Goal: Check status: Check status

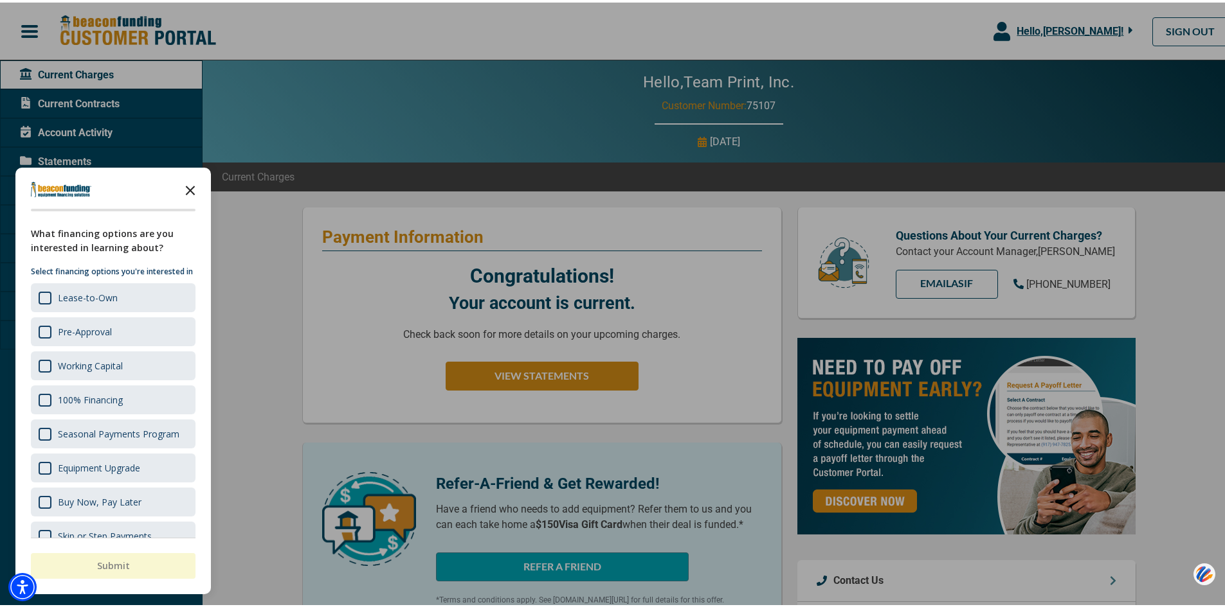
click at [192, 189] on polygon "Close the survey" at bounding box center [191, 188] width 10 height 10
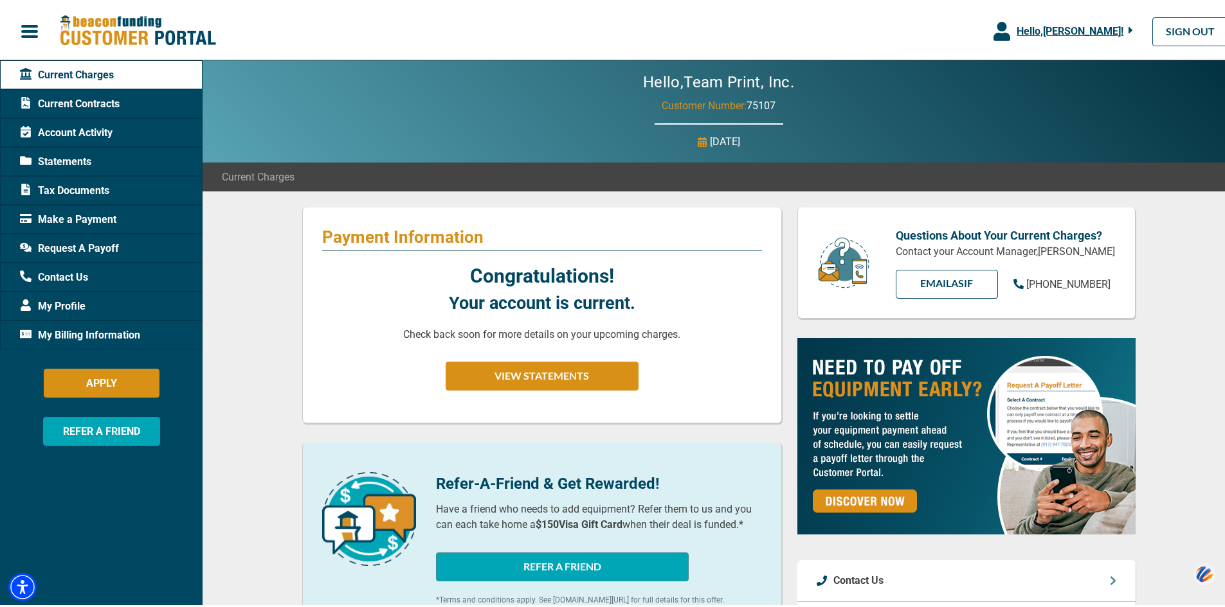
click at [98, 102] on span "Current Contracts" at bounding box center [70, 101] width 100 height 15
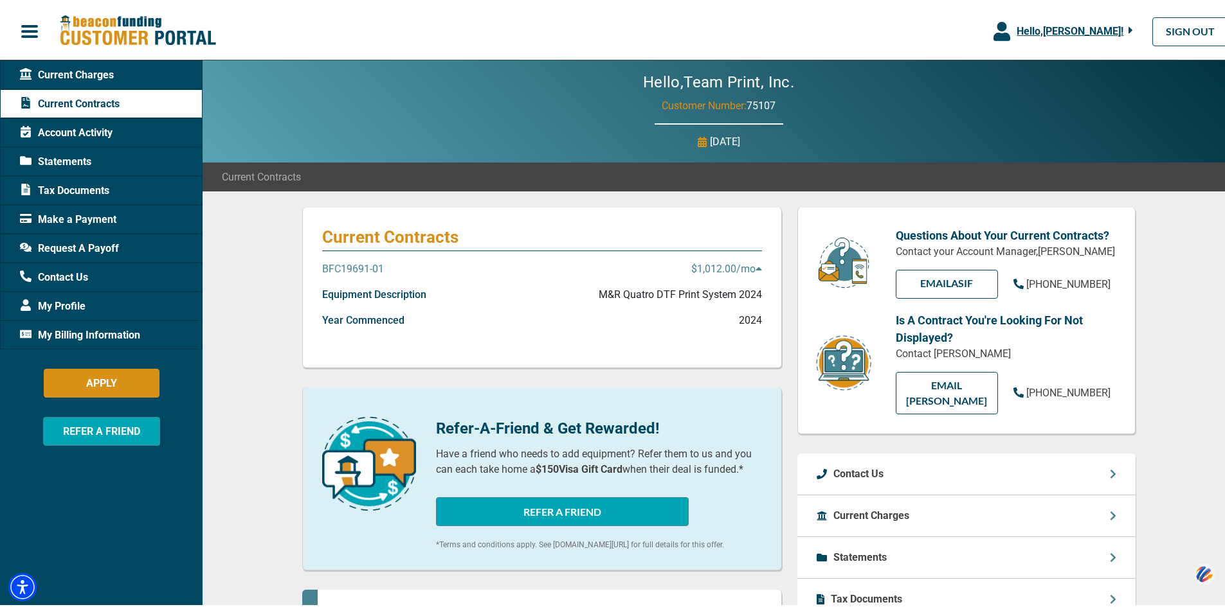
click at [359, 267] on p "BFC19691-01" at bounding box center [353, 266] width 62 height 15
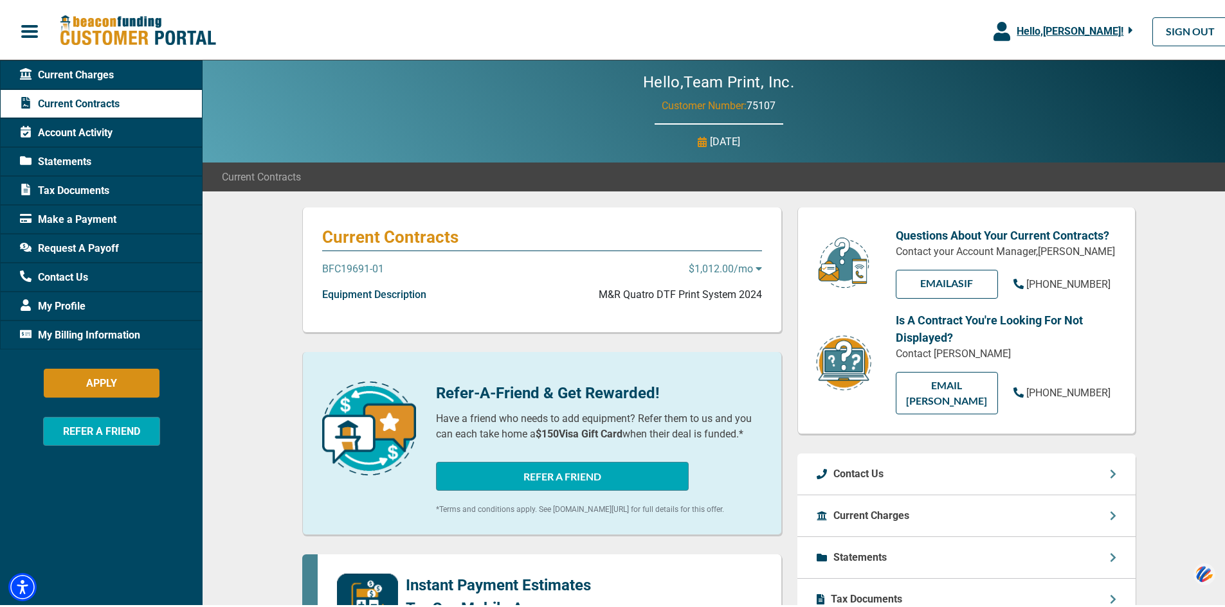
click at [359, 267] on p "BFC19691-01" at bounding box center [353, 266] width 62 height 15
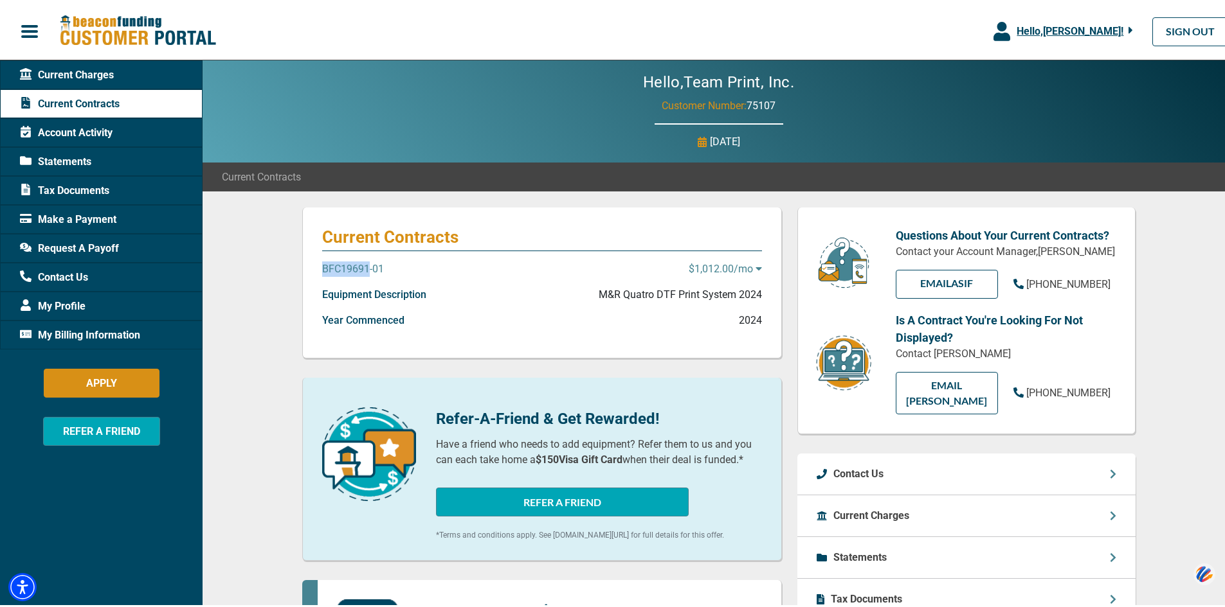
click at [359, 267] on p "BFC19691-01" at bounding box center [353, 266] width 62 height 15
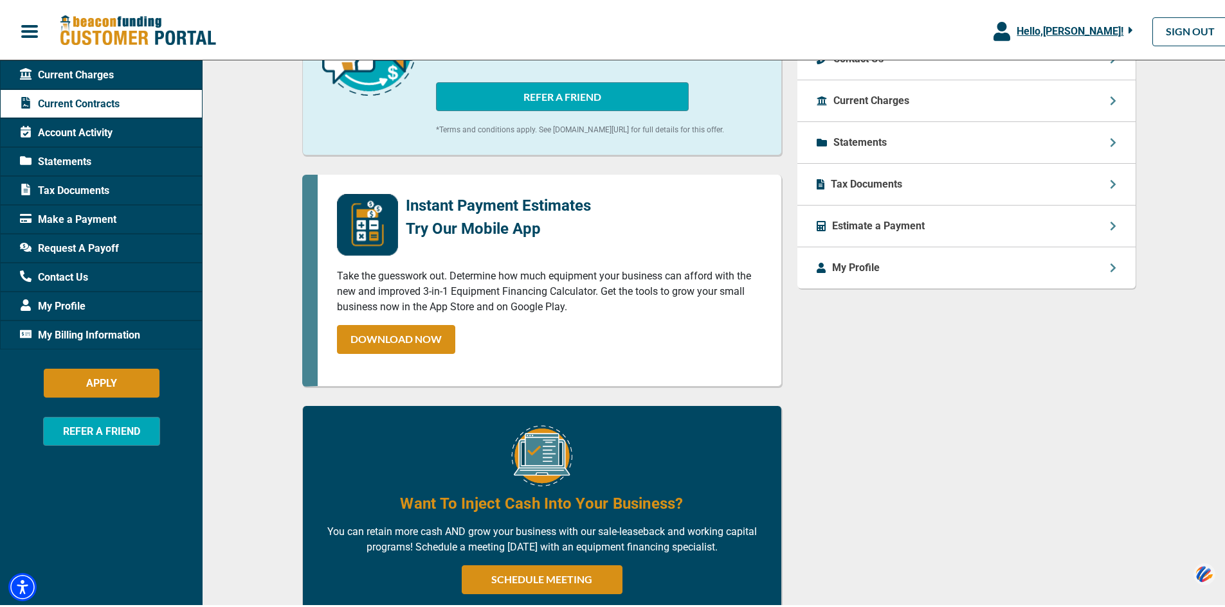
scroll to position [450, 0]
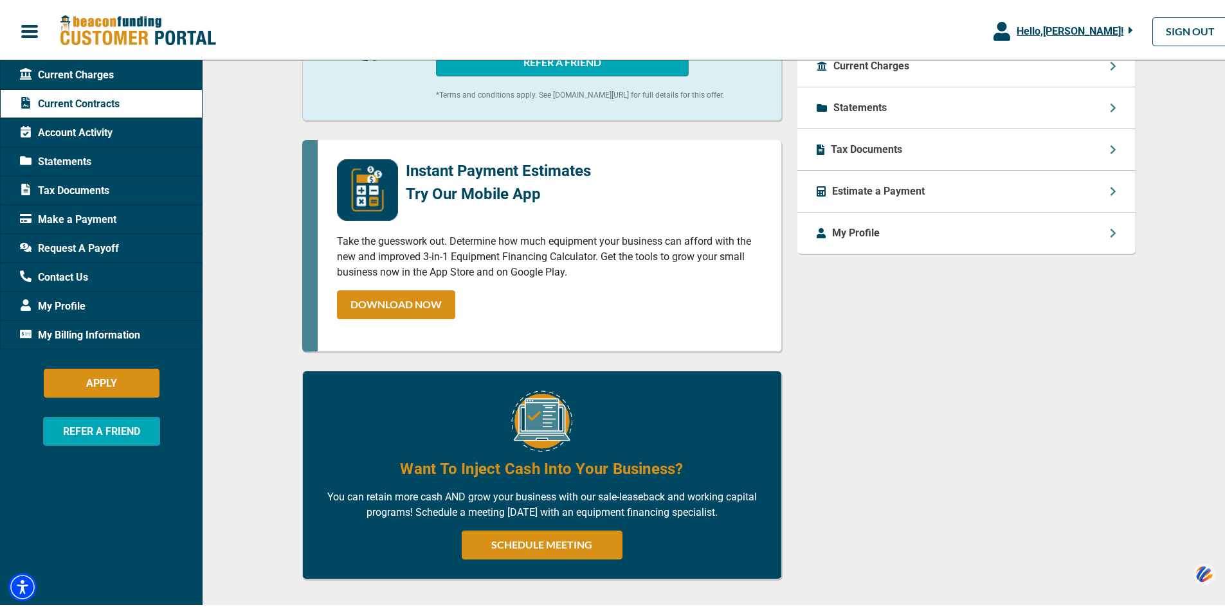
click at [85, 130] on span "Account Activity" at bounding box center [66, 130] width 93 height 15
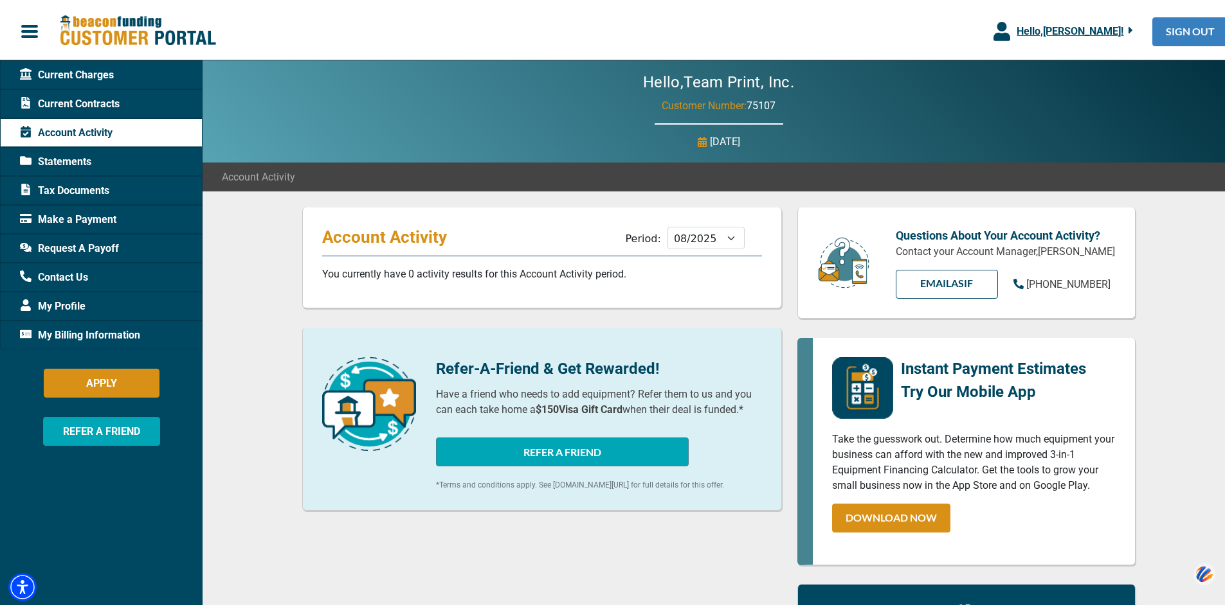
click at [1166, 28] on link "SIGN OUT" at bounding box center [1190, 29] width 76 height 29
